Goal: Check status: Check status

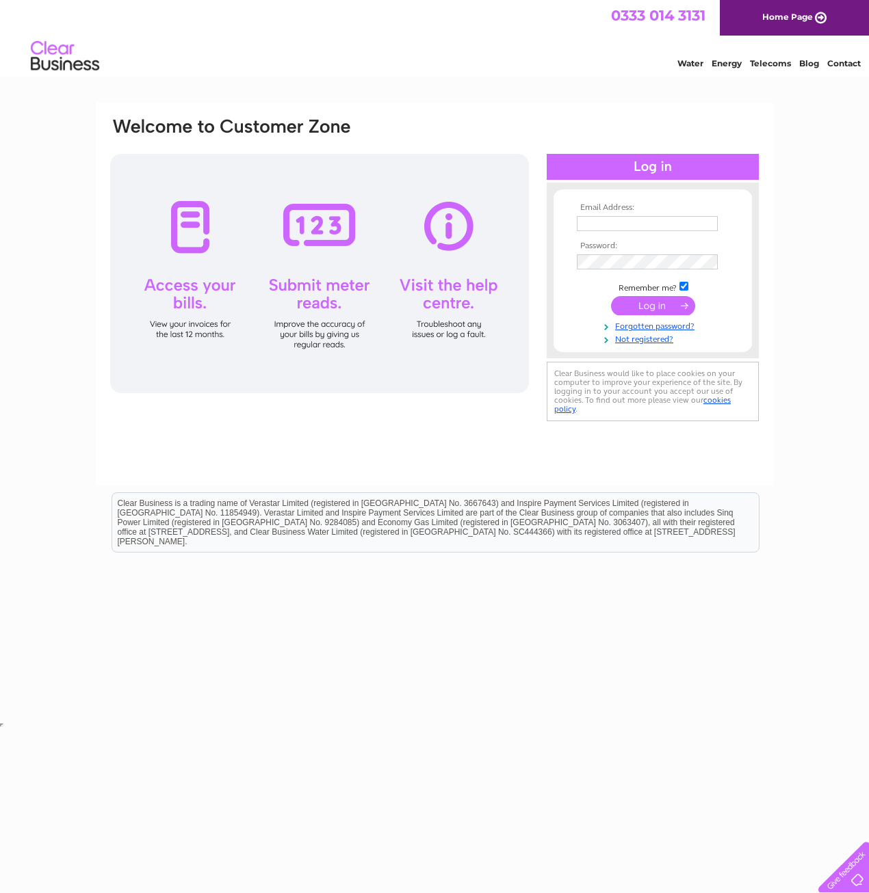
type input "hannah@apardion.co.uk"
click at [652, 308] on input "submit" at bounding box center [653, 305] width 84 height 19
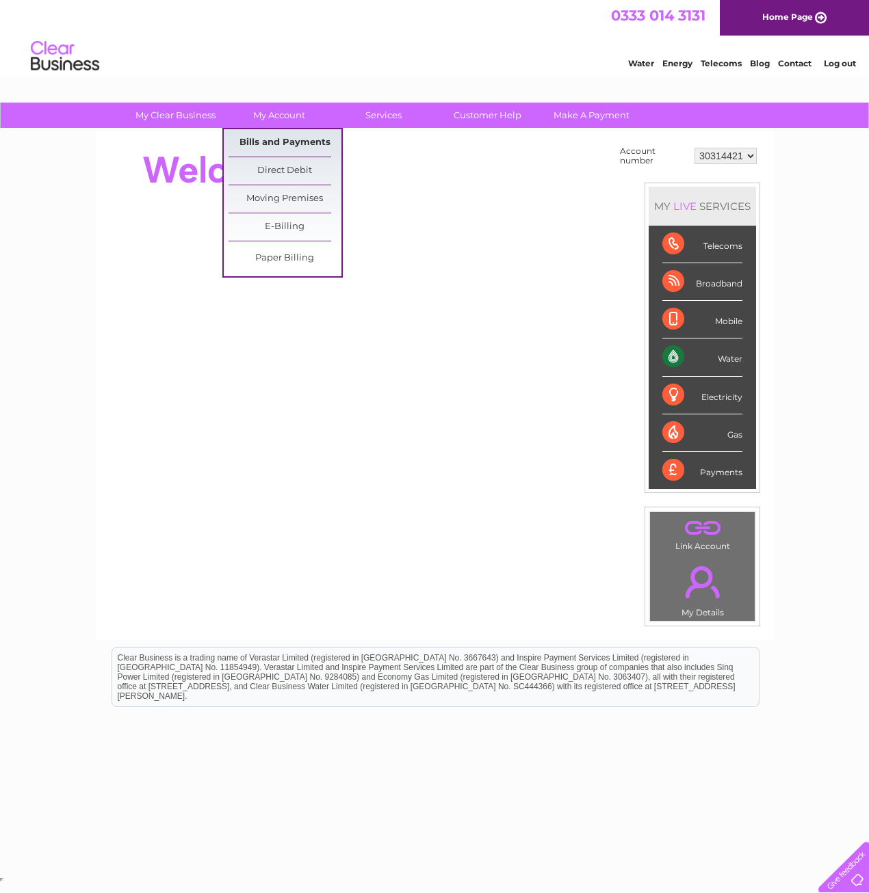
click at [297, 141] on link "Bills and Payments" at bounding box center [284, 142] width 113 height 27
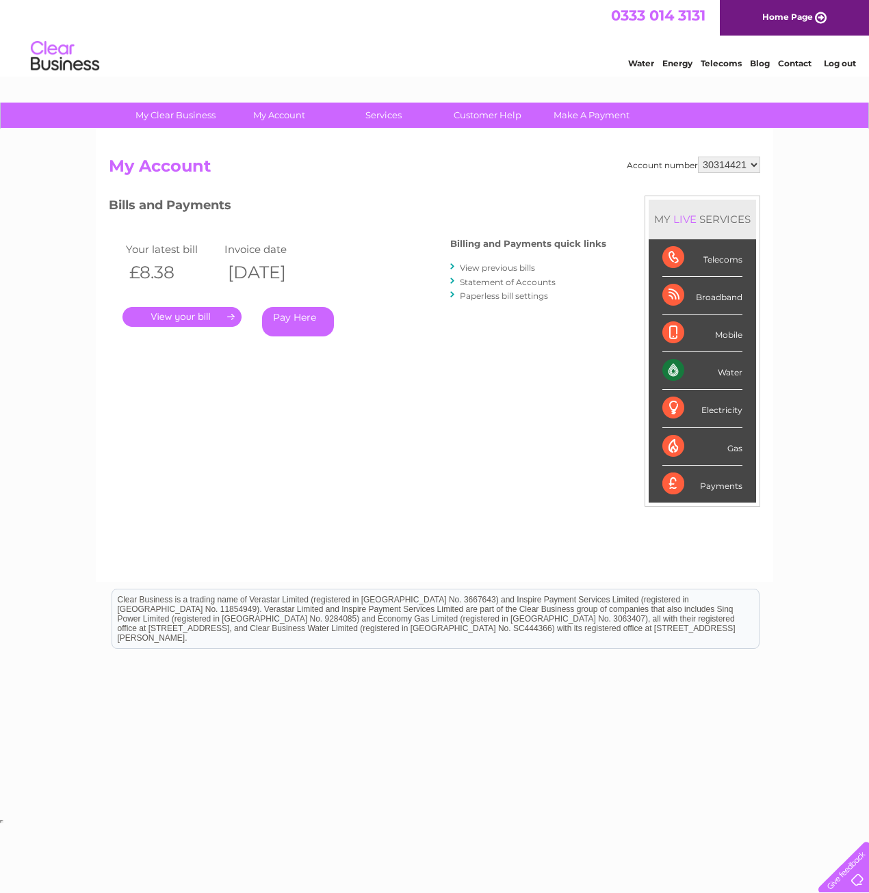
click at [186, 316] on link "." at bounding box center [181, 317] width 119 height 20
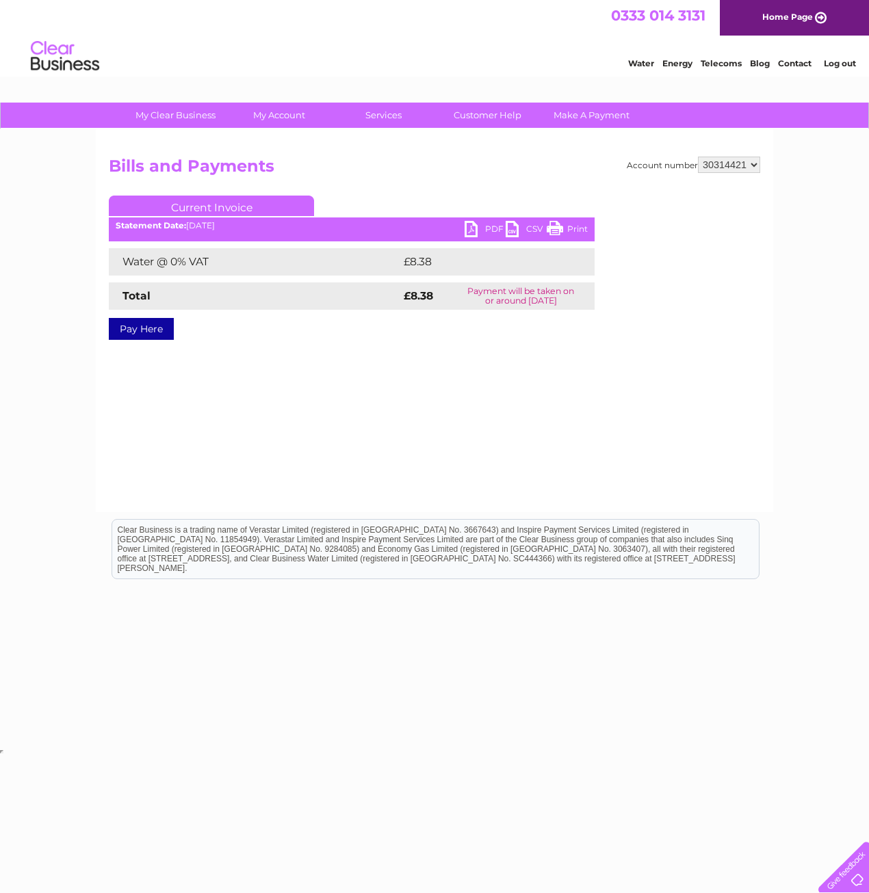
click at [471, 230] on link "PDF" at bounding box center [484, 231] width 41 height 20
